Goal: Information Seeking & Learning: Learn about a topic

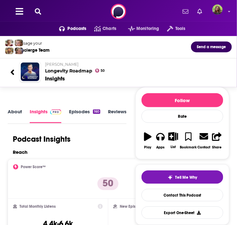
click at [14, 114] on link "About" at bounding box center [15, 116] width 14 height 14
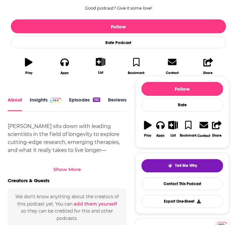
scroll to position [161, 0]
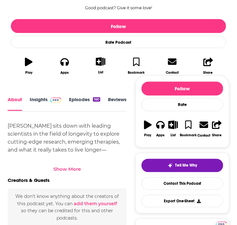
click at [71, 168] on div "Show More" at bounding box center [67, 170] width 28 height 6
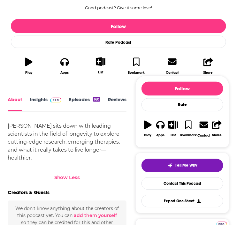
drag, startPoint x: 9, startPoint y: 126, endPoint x: 47, endPoint y: 157, distance: 49.1
click at [47, 157] on div "[PERSON_NAME] sits down with leading scientists in the field of longevity to ex…" at bounding box center [67, 143] width 119 height 40
copy div "[PERSON_NAME] sits down with leading scientists in the field of longevity to ex…"
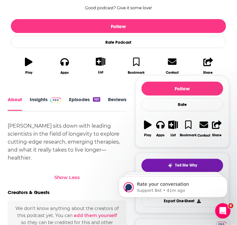
scroll to position [0, 0]
click at [34, 98] on link "Insights" at bounding box center [46, 104] width 32 height 14
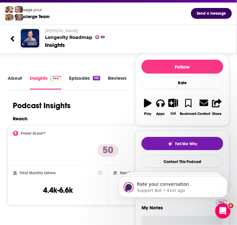
scroll to position [33, 0]
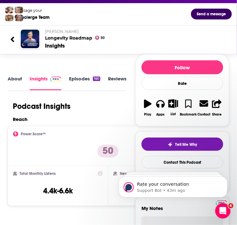
click at [74, 36] on h2 "[PERSON_NAME] Longevity Roadmap" at bounding box center [136, 35] width 182 height 12
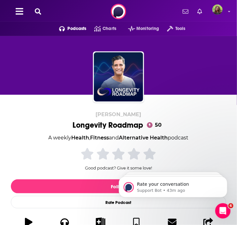
click at [111, 126] on div "Longevity Roadmap 50" at bounding box center [119, 126] width 92 height 10
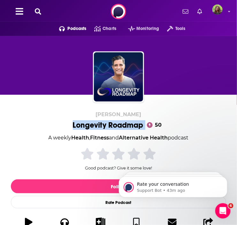
click at [111, 126] on div "Longevity Roadmap 50" at bounding box center [119, 126] width 92 height 10
copy div "Longevity Roadmap"
